Goal: Obtain resource: Download file/media

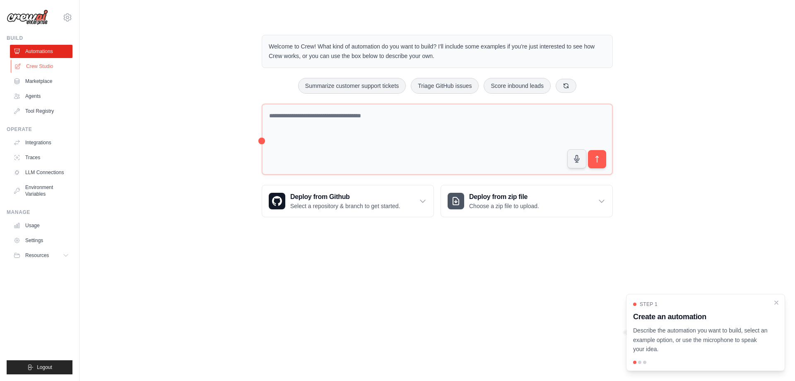
click at [43, 67] on link "Crew Studio" at bounding box center [42, 66] width 63 height 13
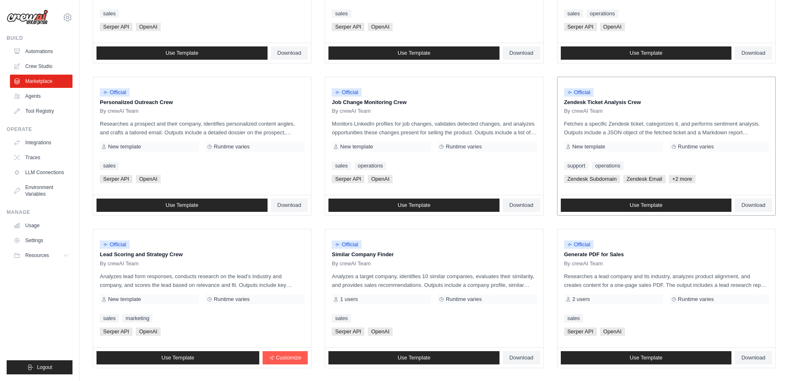
scroll to position [387, 0]
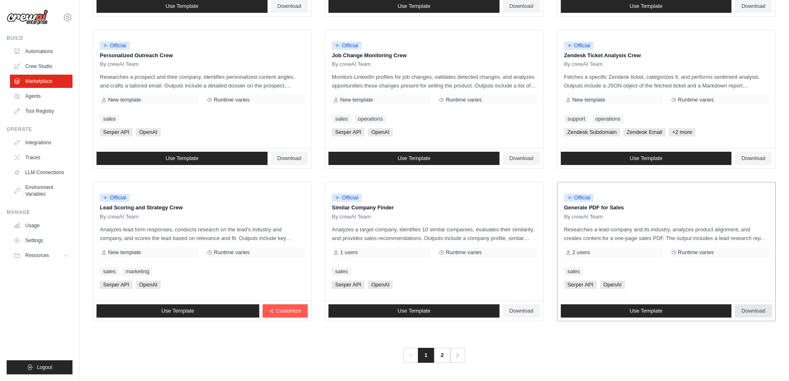
click at [759, 309] on span "Download" at bounding box center [753, 310] width 24 height 7
